Goal: Transaction & Acquisition: Purchase product/service

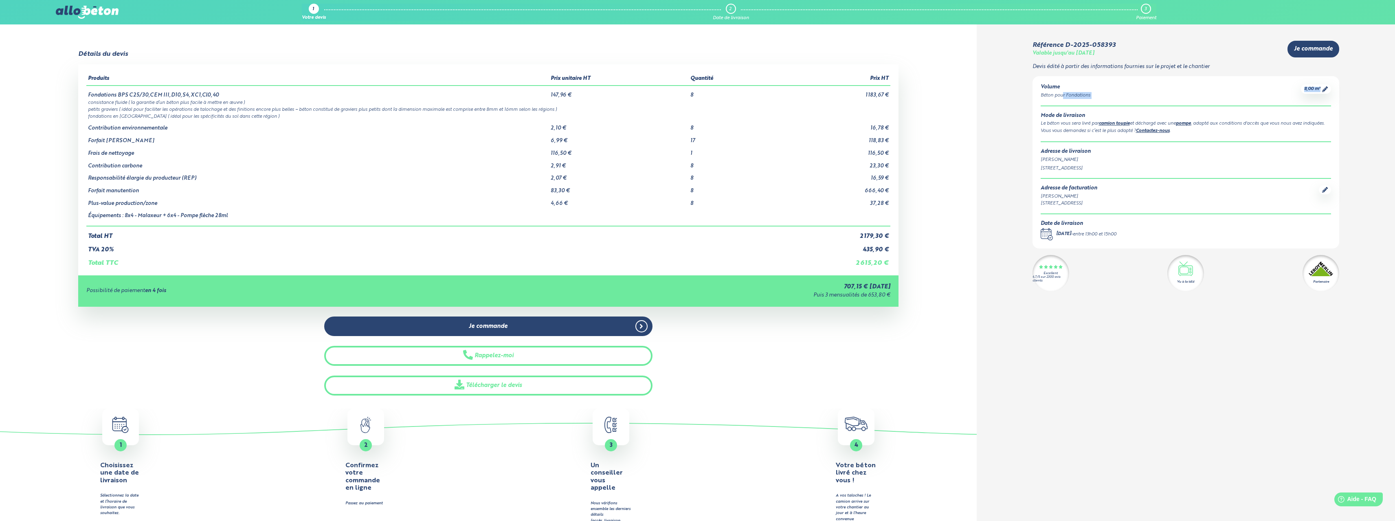
drag, startPoint x: 1064, startPoint y: 98, endPoint x: 1078, endPoint y: 100, distance: 13.5
click at [1078, 100] on div "Volume Béton pour Fondations 8,00 m³ Mode de livraison Le béton vous sera livré…" at bounding box center [1186, 162] width 307 height 172
drag, startPoint x: 1055, startPoint y: 236, endPoint x: 1157, endPoint y: 255, distance: 104.0
click at [1157, 249] on div "Volume Béton pour Fondations 8,00 m³ Mode de livraison Le béton vous sera livré…" at bounding box center [1186, 162] width 307 height 172
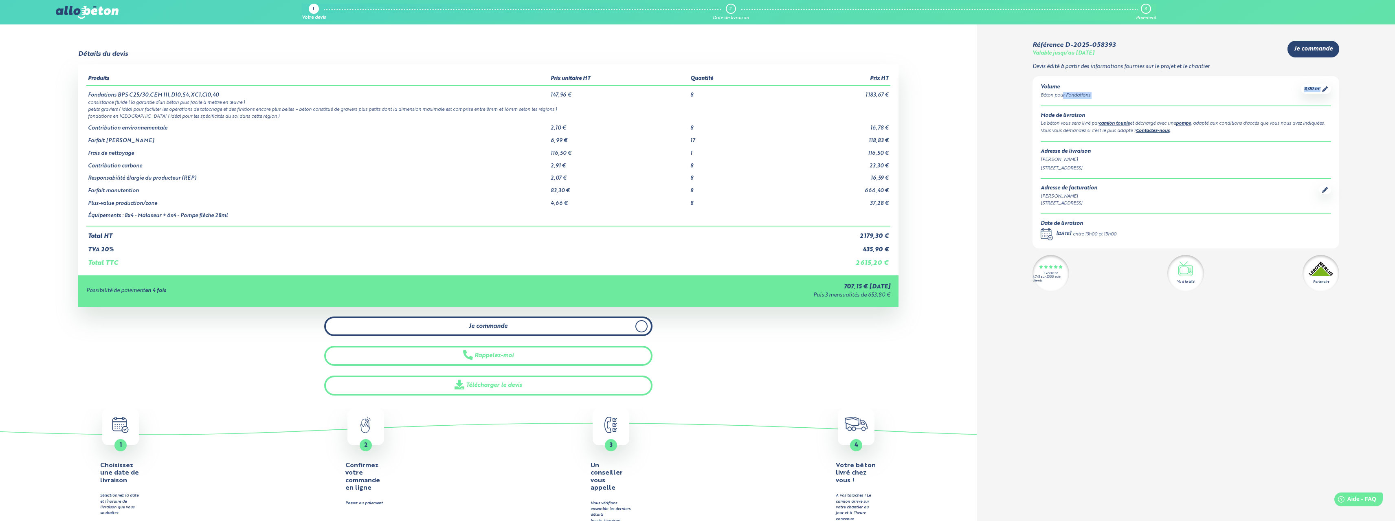
click at [490, 327] on span "Je commande" at bounding box center [488, 326] width 39 height 7
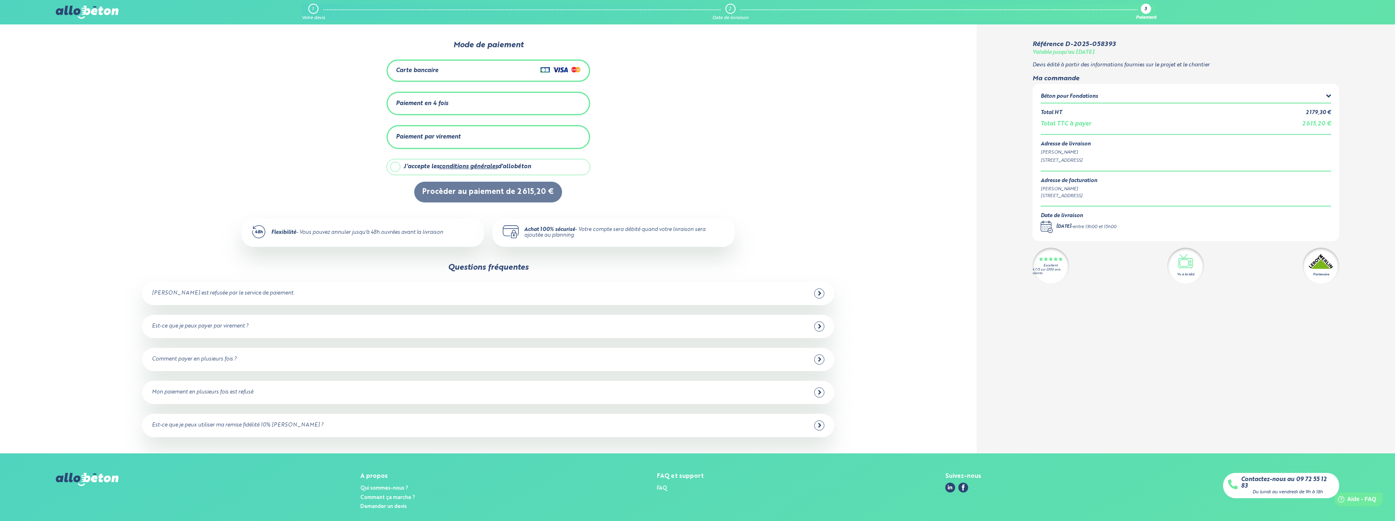
click at [434, 107] on div "Paiement en 4 fois" at bounding box center [488, 103] width 185 height 13
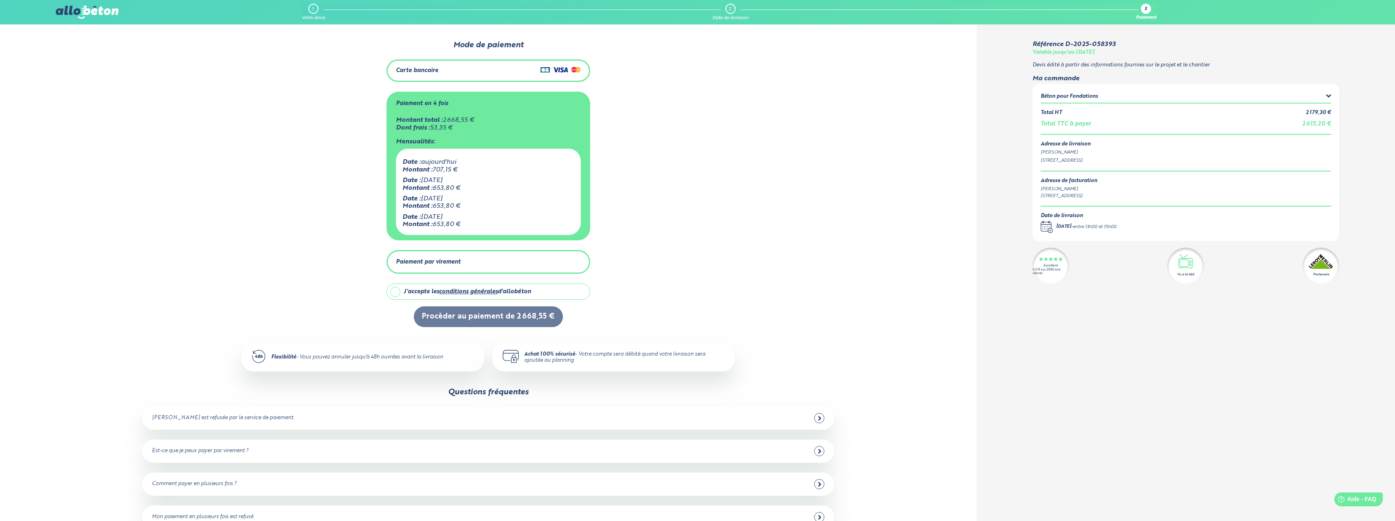
click at [425, 256] on div "Paiement par virement" at bounding box center [488, 261] width 185 height 13
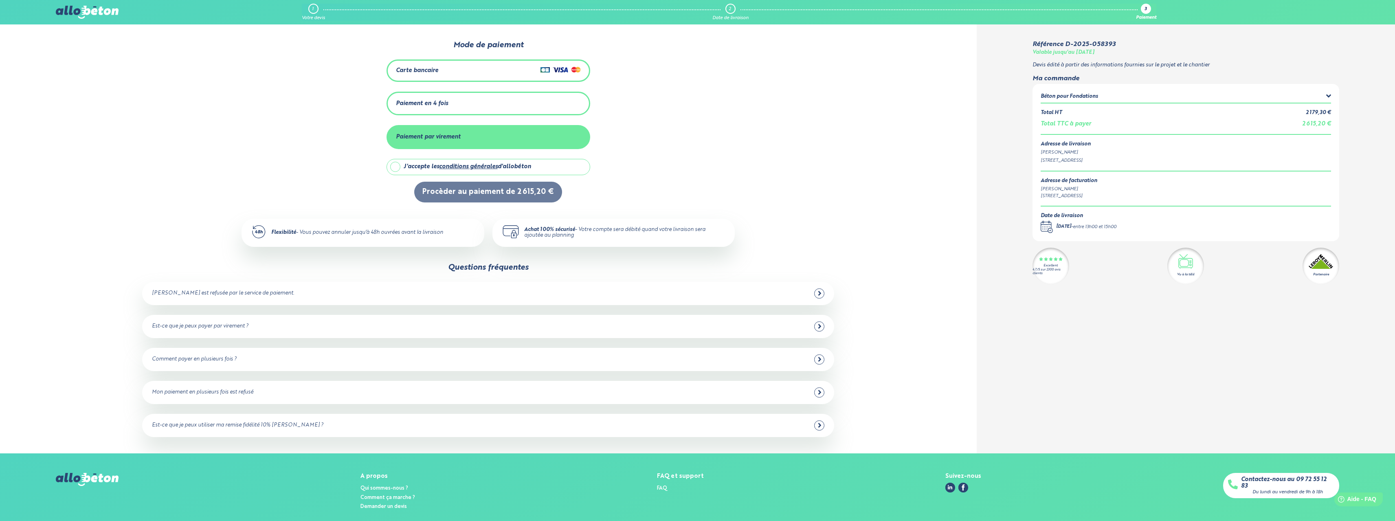
click at [423, 102] on div "Paiement en 4 fois" at bounding box center [422, 103] width 52 height 7
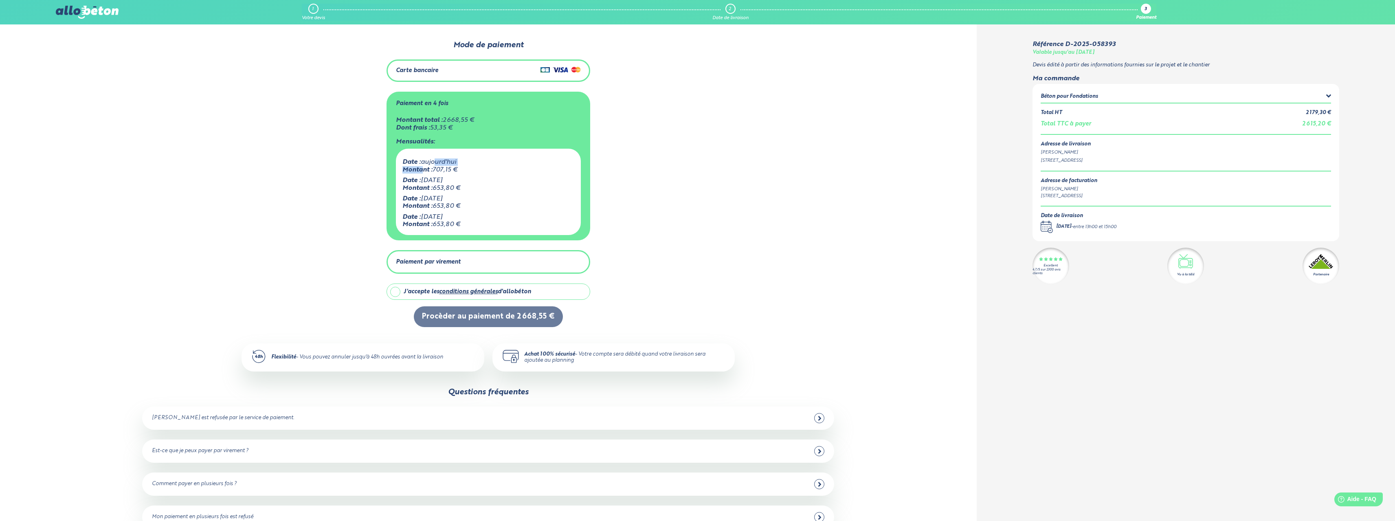
drag, startPoint x: 431, startPoint y: 164, endPoint x: 436, endPoint y: 164, distance: 4.9
click at [436, 164] on div "Date : aujourd'hui Montant : 707,15 €" at bounding box center [488, 165] width 172 height 15
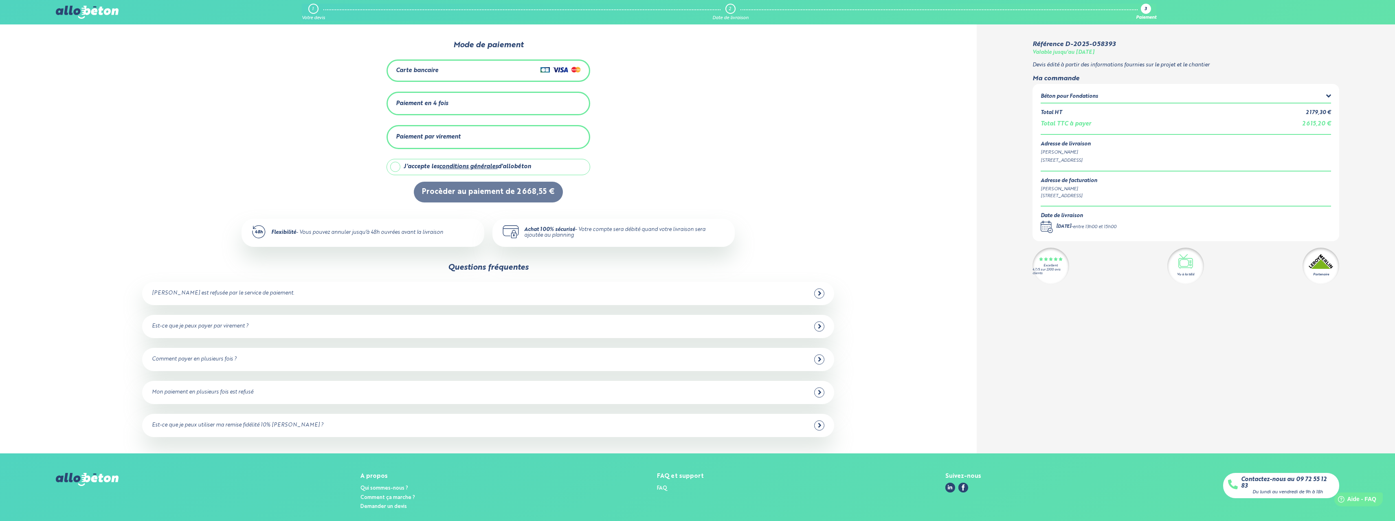
click at [438, 107] on div "Paiement en 4 fois" at bounding box center [488, 103] width 185 height 13
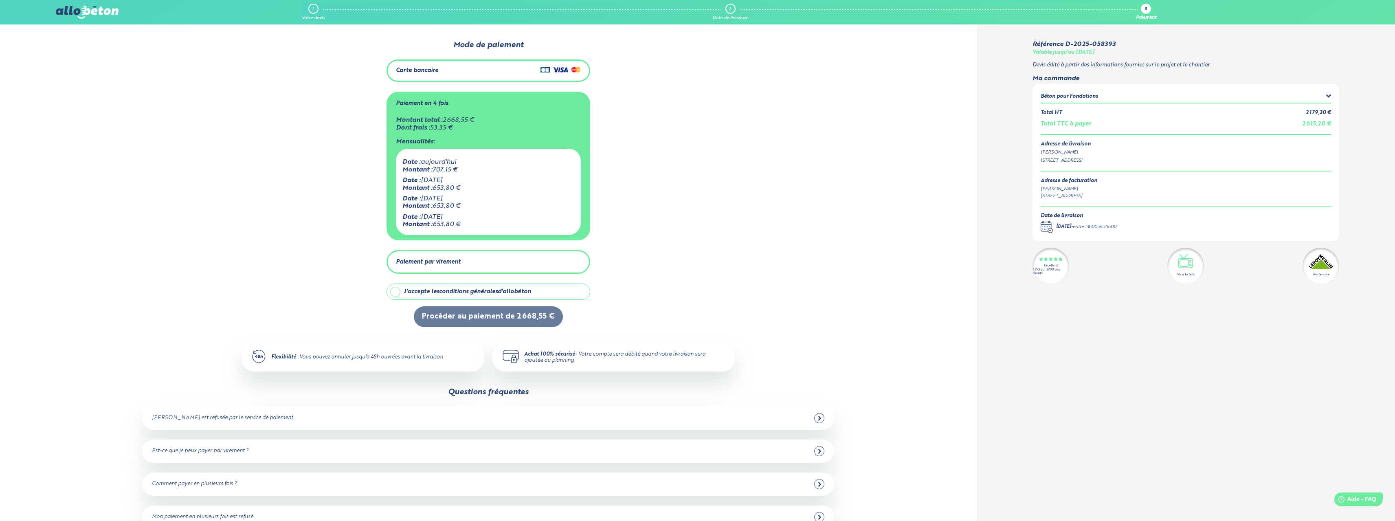
click at [463, 261] on div "Paiement par virement" at bounding box center [488, 261] width 185 height 13
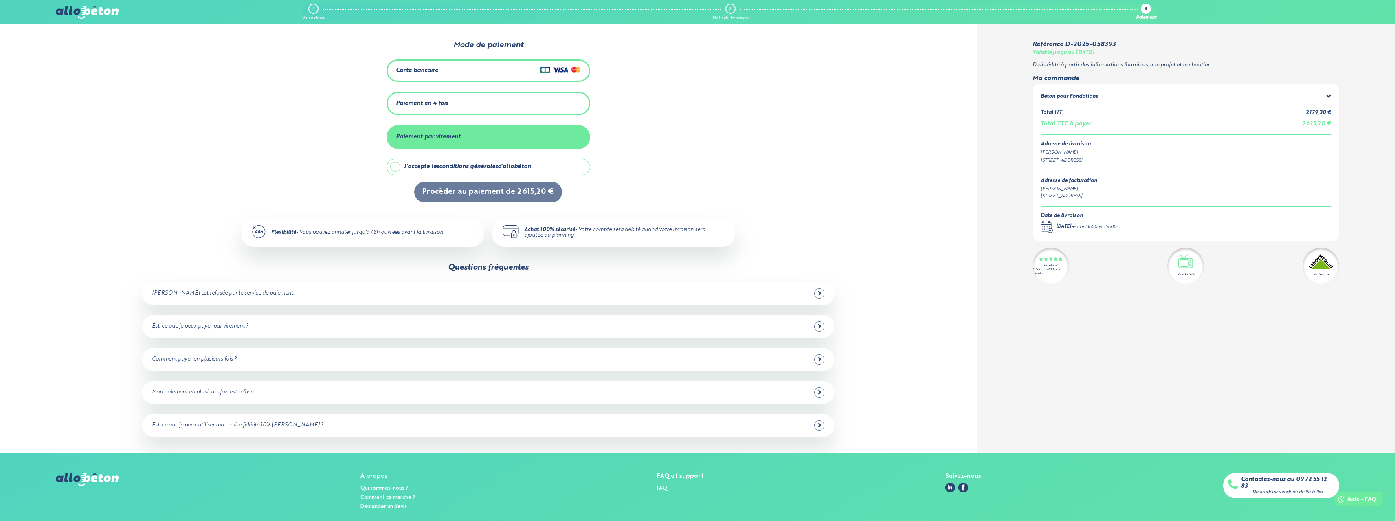
click at [446, 107] on div "Paiement en 4 fois" at bounding box center [488, 103] width 185 height 13
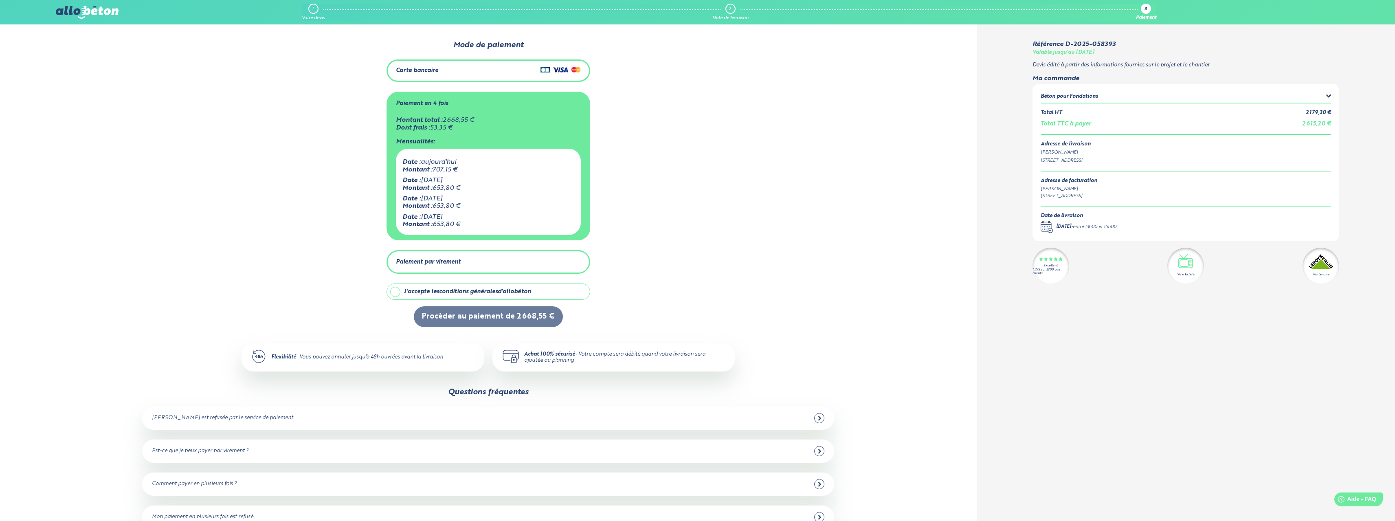
click at [399, 295] on label "J'accepte les conditions générales d'allobéton" at bounding box center [489, 292] width 204 height 16
click at [429, 321] on button "Procèder au paiement de 2 668,55 €" at bounding box center [488, 316] width 149 height 21
click at [429, 261] on div "Paiement par virement" at bounding box center [428, 262] width 65 height 7
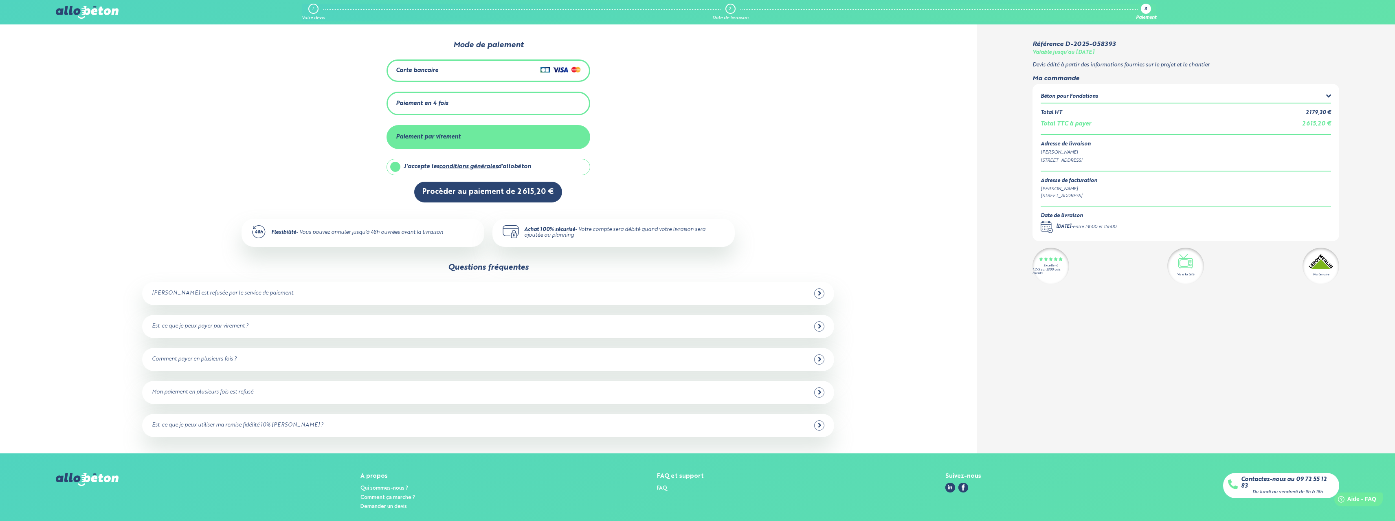
click at [407, 165] on div "J'accepte les conditions générales d'allobéton" at bounding box center [468, 166] width 128 height 7
click at [405, 170] on div "J'accepte les conditions générales d'allobéton" at bounding box center [495, 166] width 183 height 15
checkbox input "true"
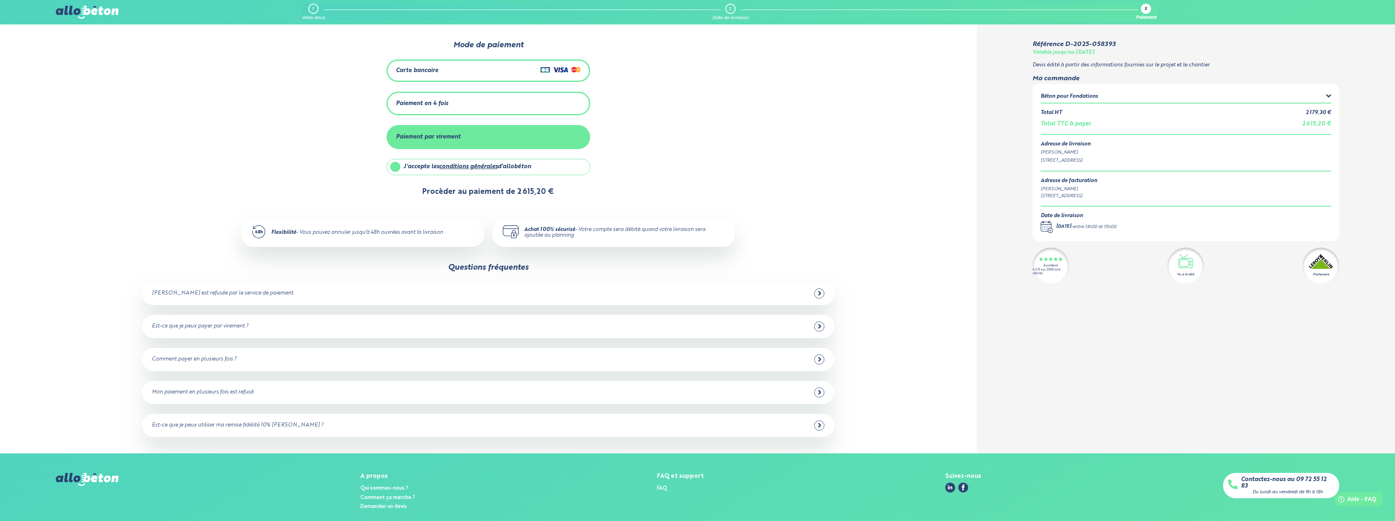
click at [429, 191] on button "Procèder au paiement de 2 615,20 €" at bounding box center [488, 192] width 148 height 21
click at [524, 194] on button "Procèder au paiement de 2 615,20 €" at bounding box center [488, 192] width 148 height 21
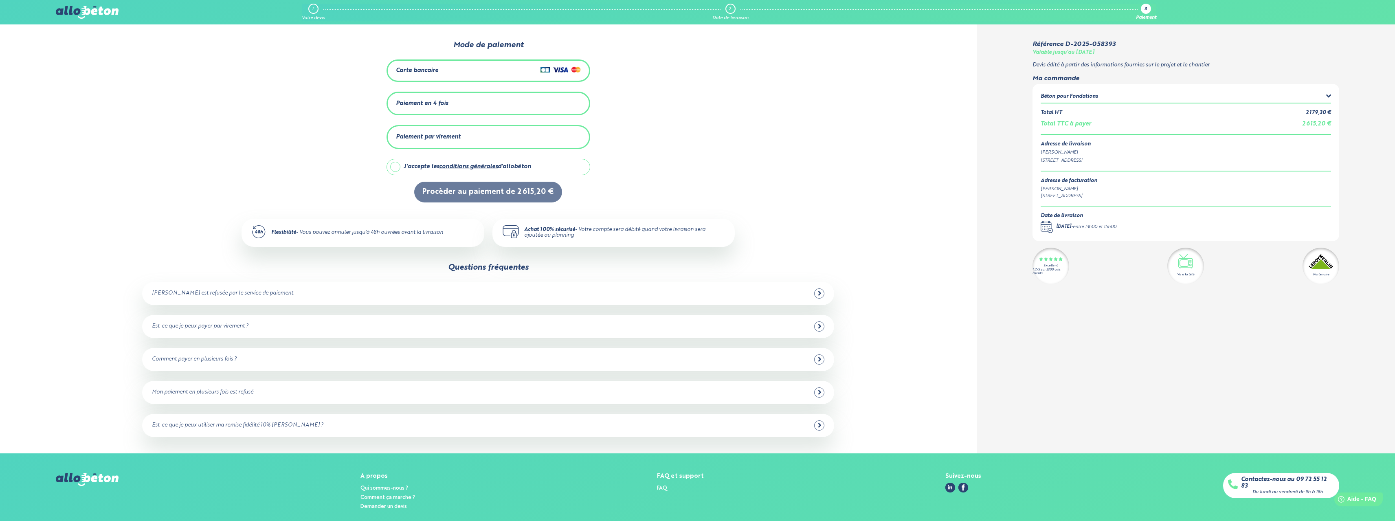
click at [392, 164] on label "J'accepte les conditions générales d'allobéton" at bounding box center [489, 167] width 204 height 16
checkbox input "true"
click at [419, 134] on div "Paiement par virement" at bounding box center [428, 137] width 65 height 7
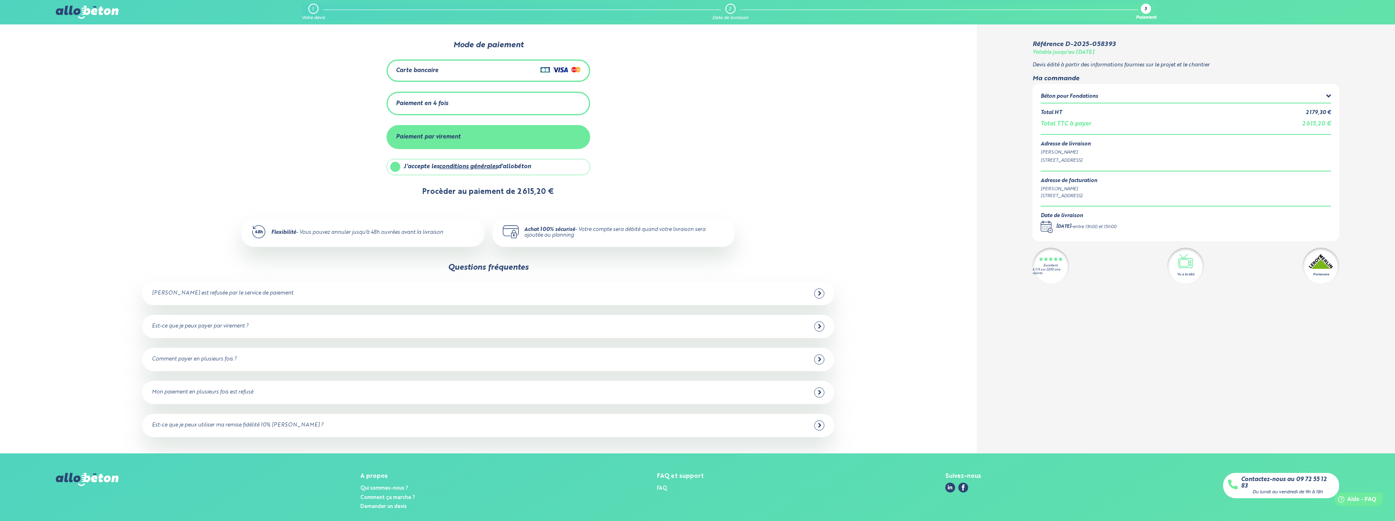
click at [449, 189] on button "Procèder au paiement de 2 615,20 €" at bounding box center [488, 192] width 148 height 21
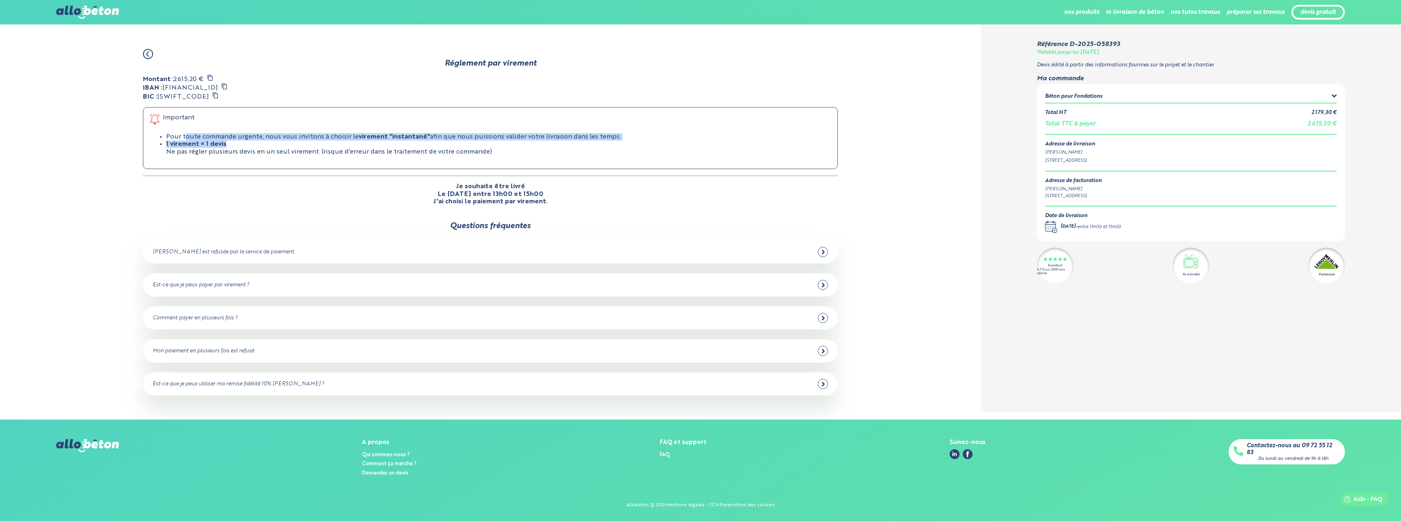
drag, startPoint x: 185, startPoint y: 131, endPoint x: 446, endPoint y: 143, distance: 261.8
click at [455, 139] on ul "Pour toute commande urgente, nous vous invitons à choisir le virement "instanta…" at bounding box center [490, 144] width 681 height 22
click at [324, 162] on div "Important Pour toute commande urgente, nous vous invitons à choisir le virement…" at bounding box center [490, 138] width 695 height 62
drag, startPoint x: 193, startPoint y: 153, endPoint x: 438, endPoint y: 149, distance: 245.3
click at [438, 149] on div "Important Pour toute commande urgente, nous vous invitons à choisir le virement…" at bounding box center [490, 138] width 695 height 62
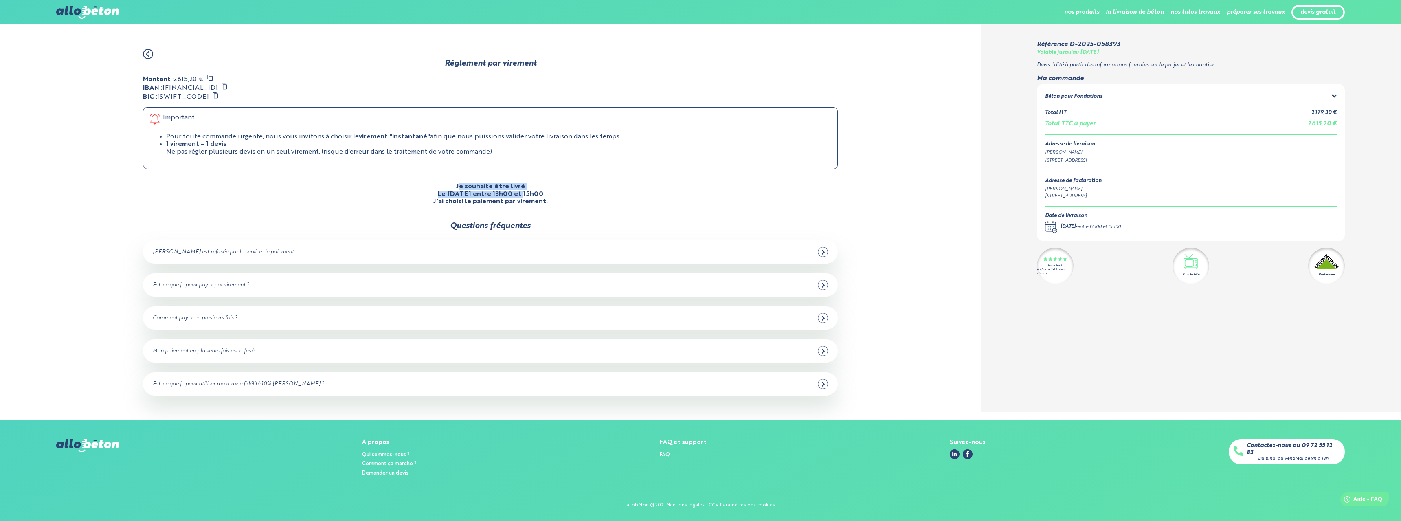
drag, startPoint x: 461, startPoint y: 183, endPoint x: 516, endPoint y: 187, distance: 55.6
click at [516, 187] on div "Je souhaite être livré Le 17/10/2025 entre 13h00 et 15h00 J'ai choisi le paieme…" at bounding box center [490, 194] width 695 height 22
click at [511, 191] on p "Le 17/10/2025 entre 13h00 et 15h00" at bounding box center [491, 194] width 106 height 7
click at [228, 86] on icon at bounding box center [224, 86] width 7 height 7
click at [205, 96] on div "Montant : 2 615,20 € IBAN : FR76 1737 8000 0100 0003 3811 104 BIC : AGRIFRPP777…" at bounding box center [490, 140] width 695 height 131
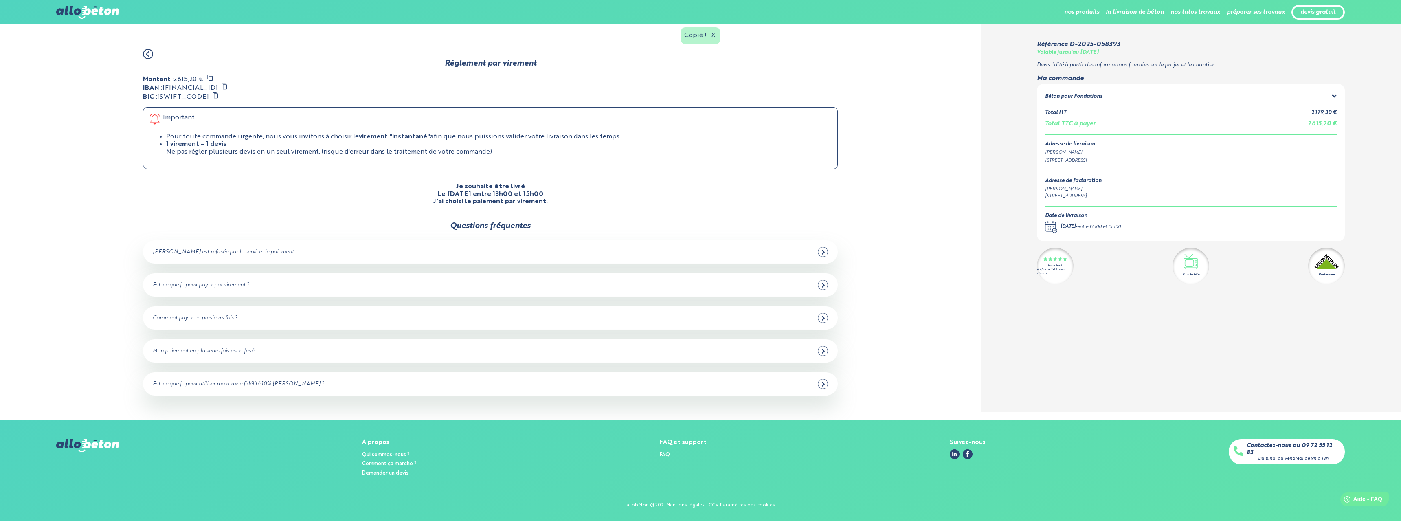
click at [213, 94] on icon at bounding box center [215, 95] width 7 height 7
click at [209, 77] on icon at bounding box center [210, 78] width 7 height 7
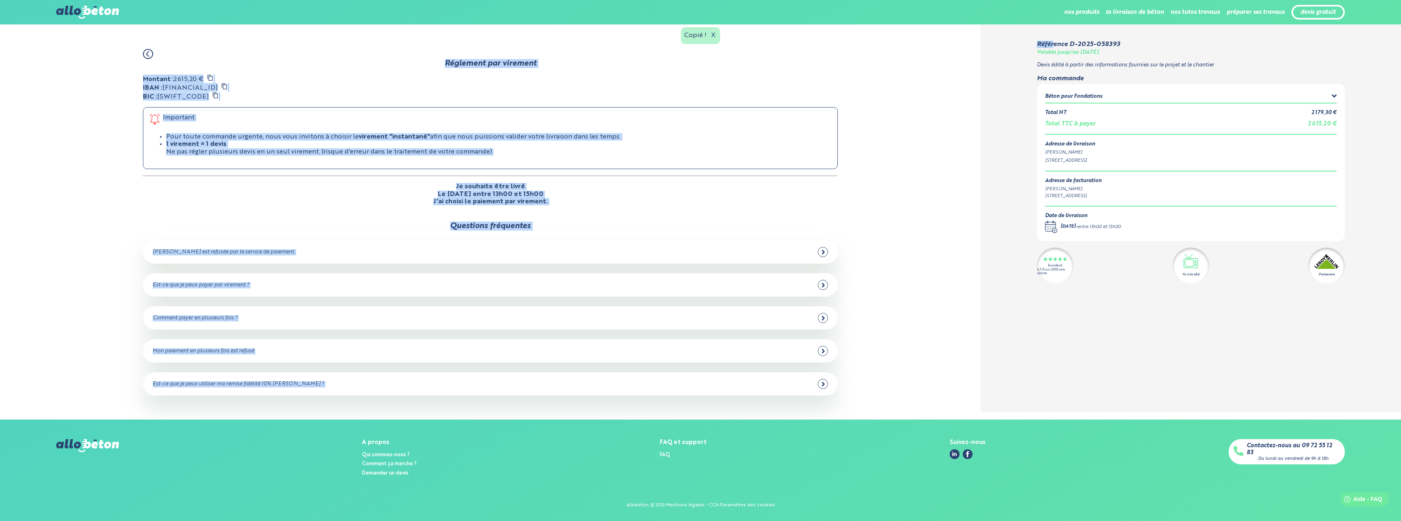
drag, startPoint x: 1137, startPoint y: 40, endPoint x: 1051, endPoint y: 48, distance: 86.8
click at [1052, 48] on body "09 72 55 12 83 Conseils et Appel Gratuits nos produits le béton prêt à l'emploi…" at bounding box center [700, 260] width 1401 height 521
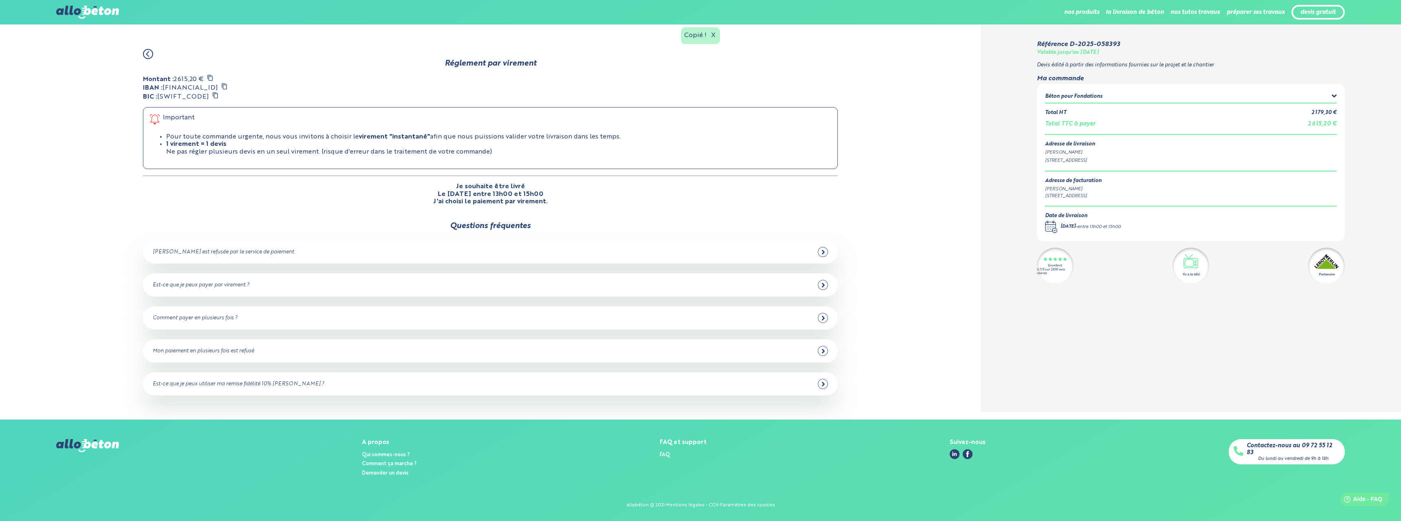
click at [1040, 50] on div "Valable jusqu'au [DATE]" at bounding box center [1068, 53] width 62 height 6
drag, startPoint x: 1040, startPoint y: 46, endPoint x: 1049, endPoint y: 44, distance: 10.1
click at [1049, 44] on div "Référence D-2025-058393" at bounding box center [1078, 44] width 83 height 7
drag, startPoint x: 1036, startPoint y: 44, endPoint x: 1123, endPoint y: 44, distance: 87.6
click at [1123, 44] on div "Référence D-2025-058393 Valable jusqu'au 12/11/2025 Devis édité à partir des in…" at bounding box center [1191, 217] width 420 height 387
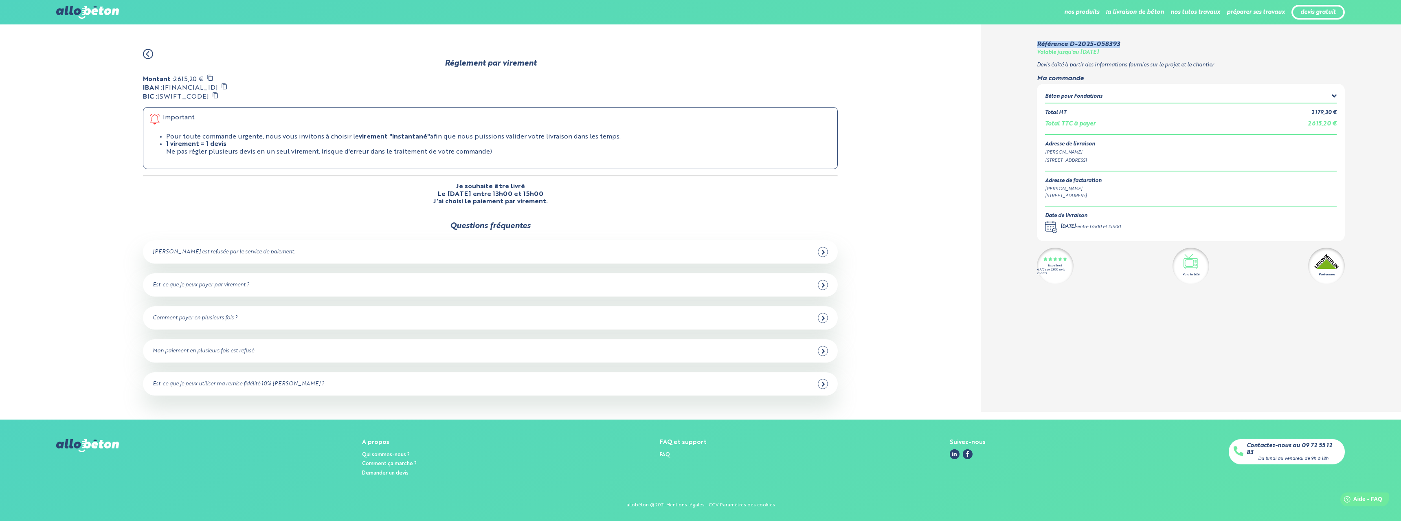
copy div "Référence D-2025-058393"
click at [211, 76] on icon at bounding box center [210, 78] width 7 height 7
click at [228, 85] on icon at bounding box center [224, 86] width 7 height 7
click at [212, 95] on icon at bounding box center [215, 95] width 7 height 7
drag, startPoint x: 1147, startPoint y: 43, endPoint x: 1038, endPoint y: 41, distance: 108.8
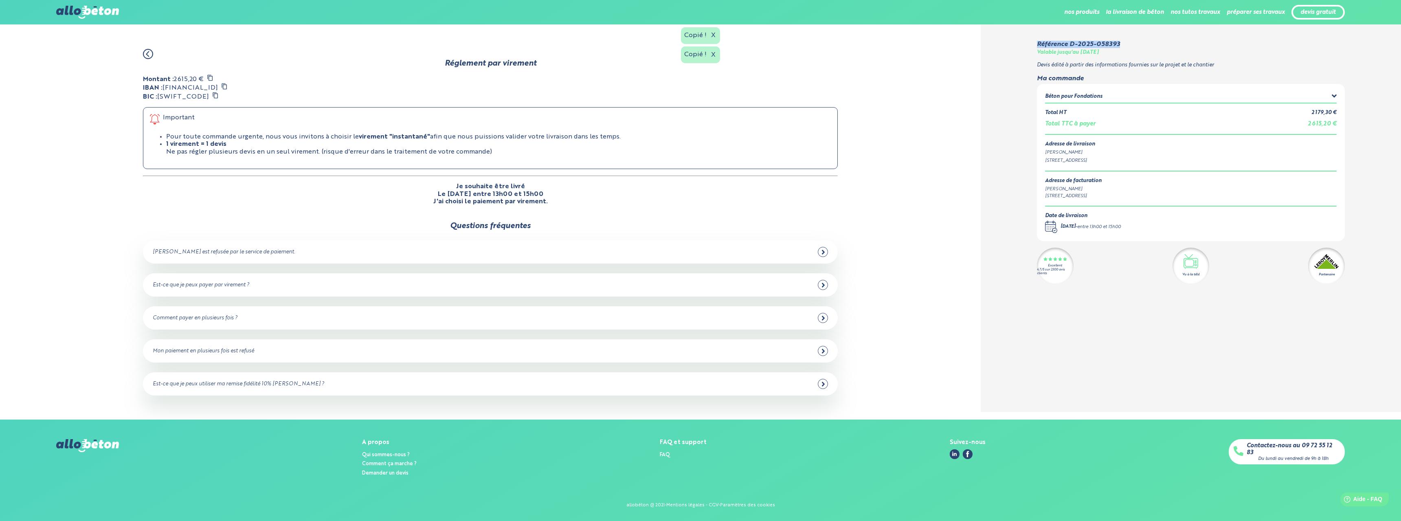
click at [1038, 41] on div "Référence D-2025-058393 Valable jusqu'au 12/11/2025" at bounding box center [1188, 48] width 302 height 15
copy div "Référence D-2025-058393"
